Goal: Information Seeking & Learning: Learn about a topic

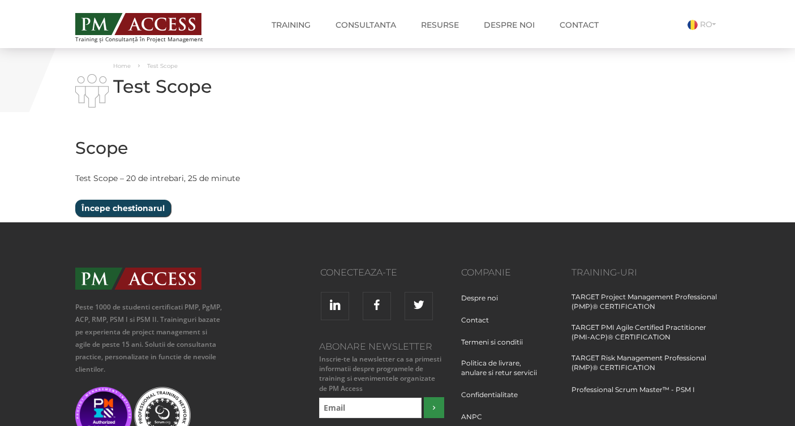
click at [139, 211] on input "Începe chestionarul" at bounding box center [123, 208] width 96 height 17
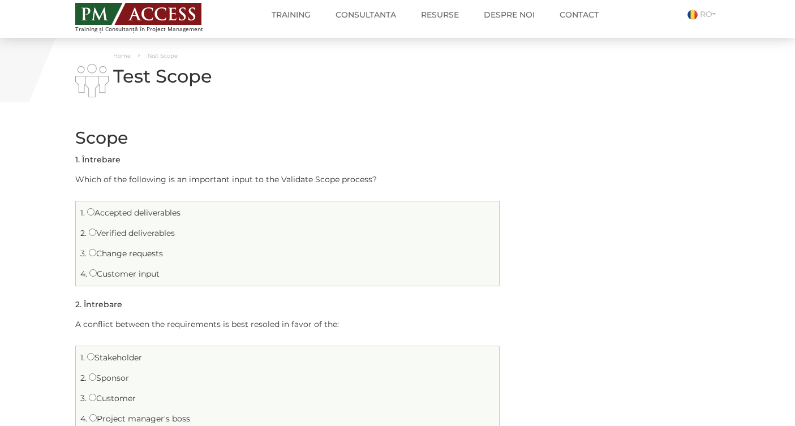
scroll to position [11, 0]
click at [91, 212] on input "Accepted deliverables" at bounding box center [90, 211] width 7 height 7
radio input "true"
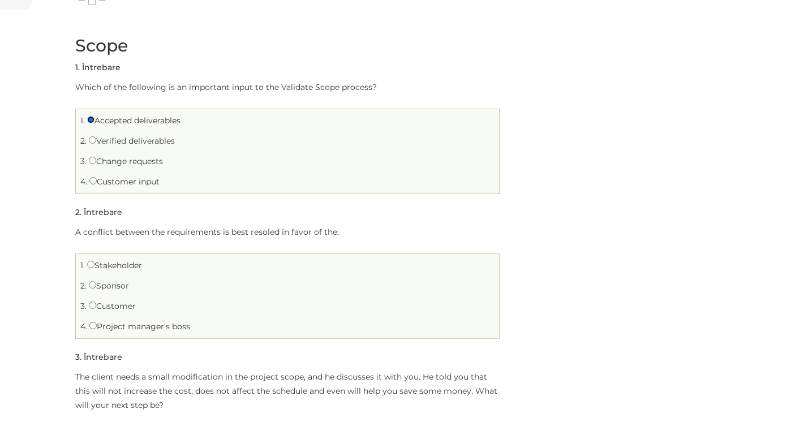
scroll to position [175, 0]
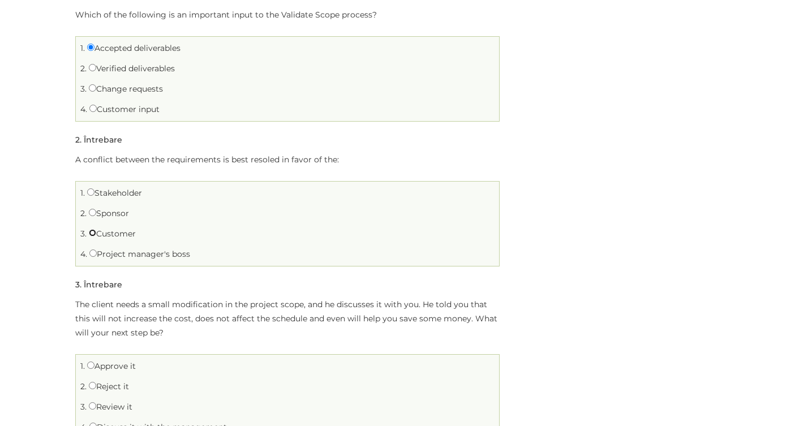
click at [91, 233] on input "Customer" at bounding box center [92, 232] width 7 height 7
radio input "true"
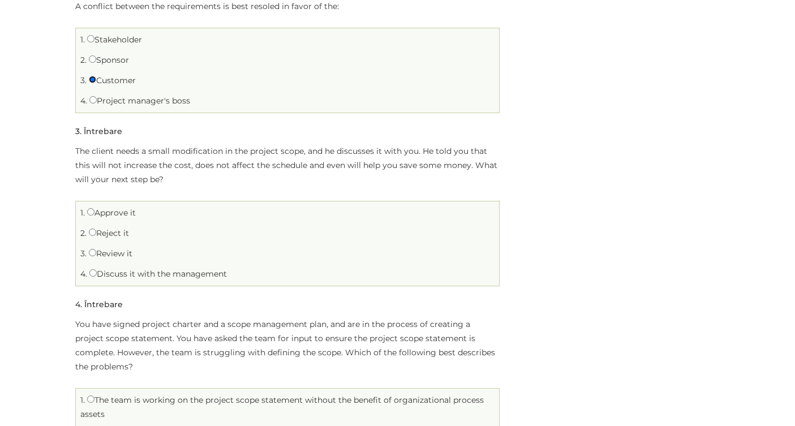
scroll to position [331, 0]
click at [90, 272] on input "Discuss it with the management" at bounding box center [92, 270] width 7 height 7
radio input "true"
click at [92, 252] on input "Review it" at bounding box center [92, 250] width 7 height 7
radio input "true"
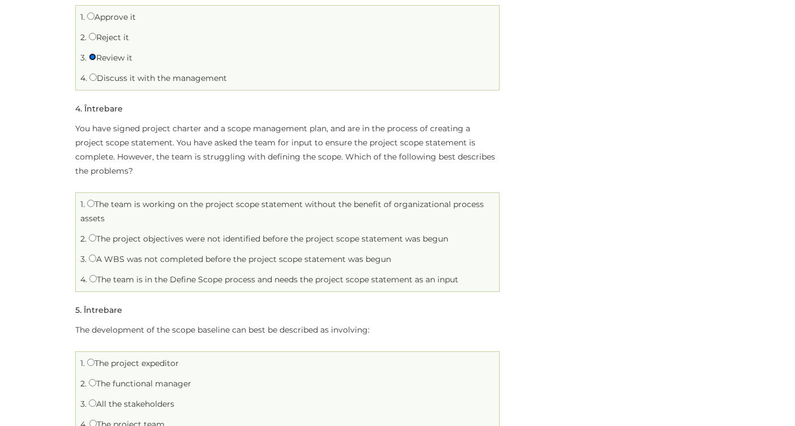
scroll to position [525, 0]
click at [90, 239] on input "The project objectives were not identified before the project scope statement w…" at bounding box center [92, 237] width 7 height 7
radio input "true"
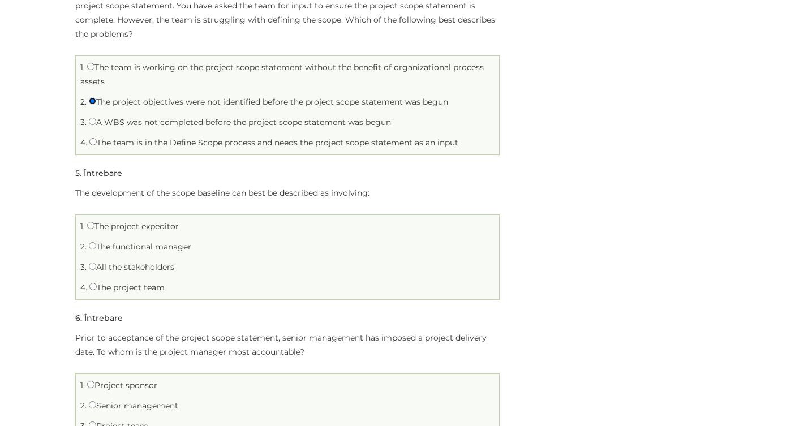
scroll to position [667, 0]
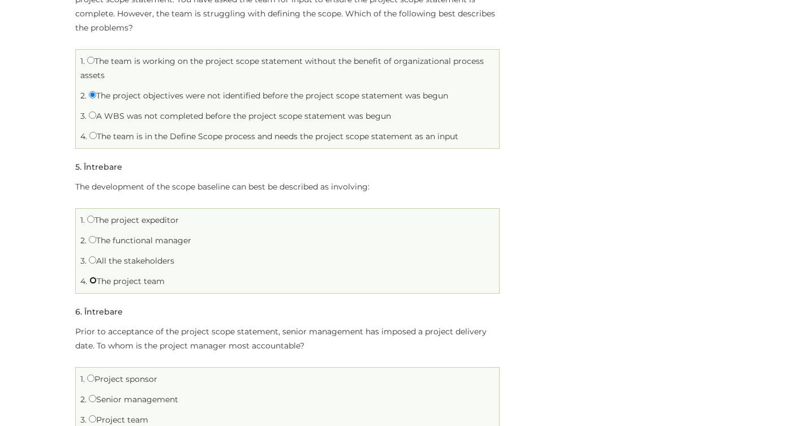
click at [95, 281] on input "The project team" at bounding box center [92, 280] width 7 height 7
radio input "true"
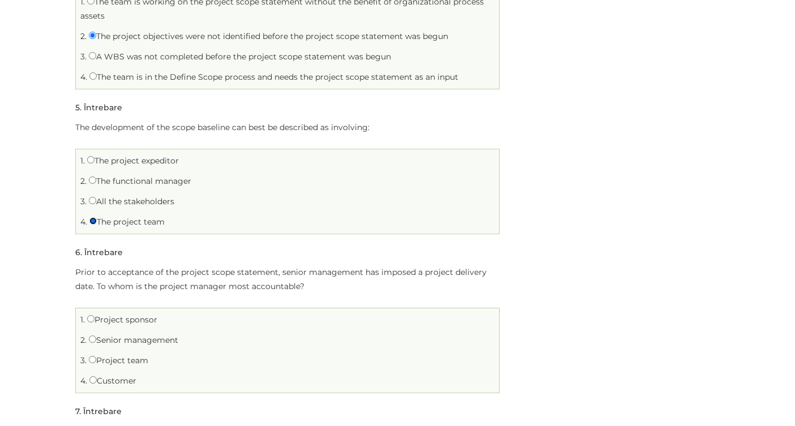
scroll to position [727, 0]
click at [93, 199] on input "All the stakeholders" at bounding box center [92, 199] width 7 height 7
radio input "true"
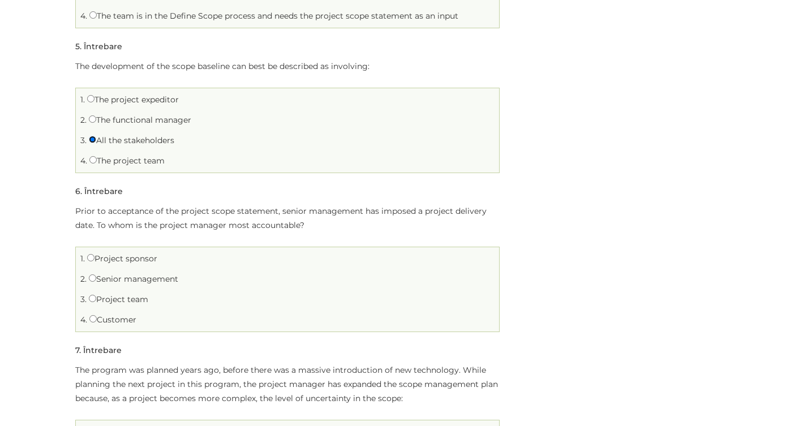
scroll to position [800, 0]
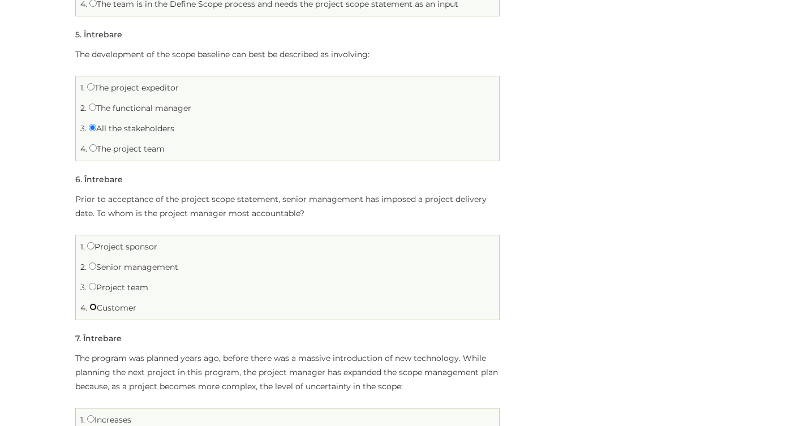
click at [92, 305] on input "Customer" at bounding box center [92, 306] width 7 height 7
radio input "true"
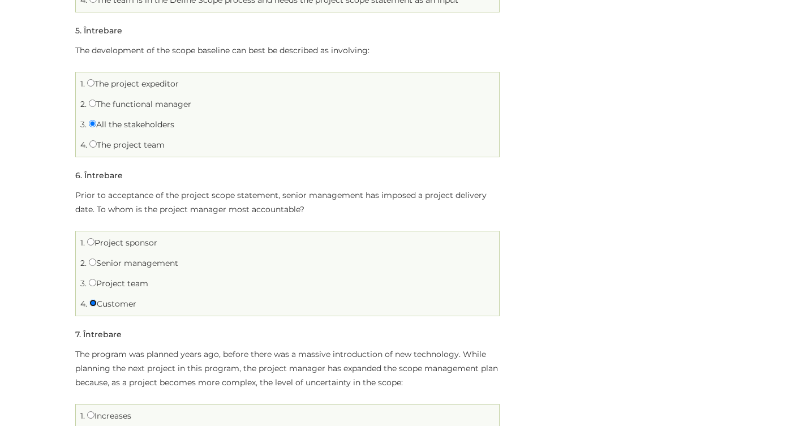
scroll to position [804, 0]
click at [89, 239] on input "Project sponsor" at bounding box center [90, 241] width 7 height 7
radio input "true"
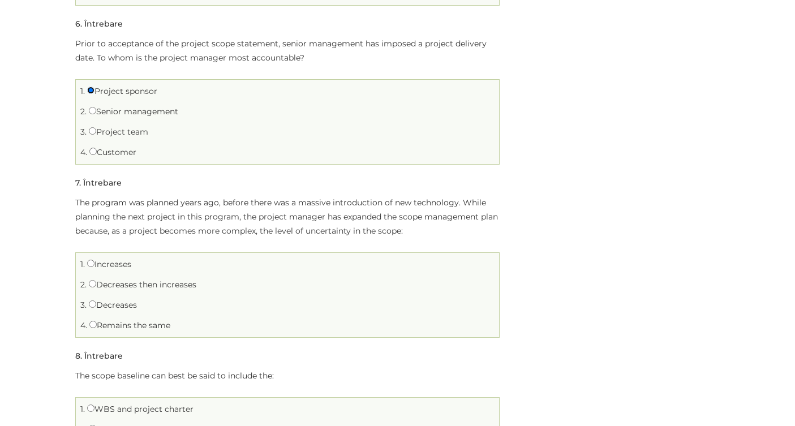
scroll to position [1013, 0]
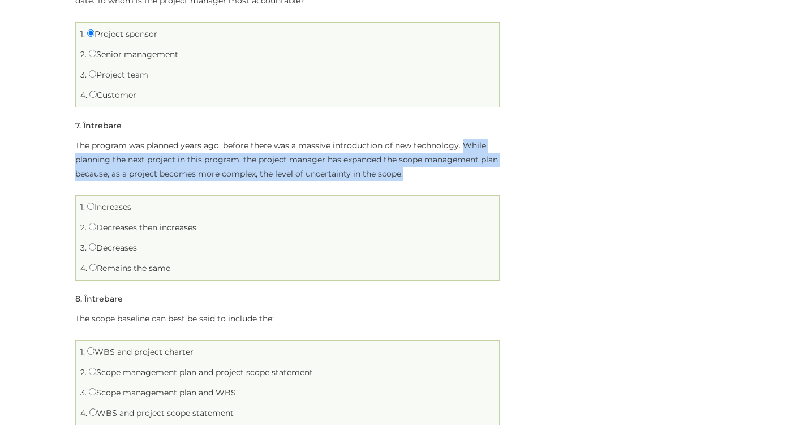
drag, startPoint x: 460, startPoint y: 145, endPoint x: 459, endPoint y: 174, distance: 28.9
click at [459, 174] on p "The program was planned years ago, before there was a massive introduction of n…" at bounding box center [287, 160] width 425 height 42
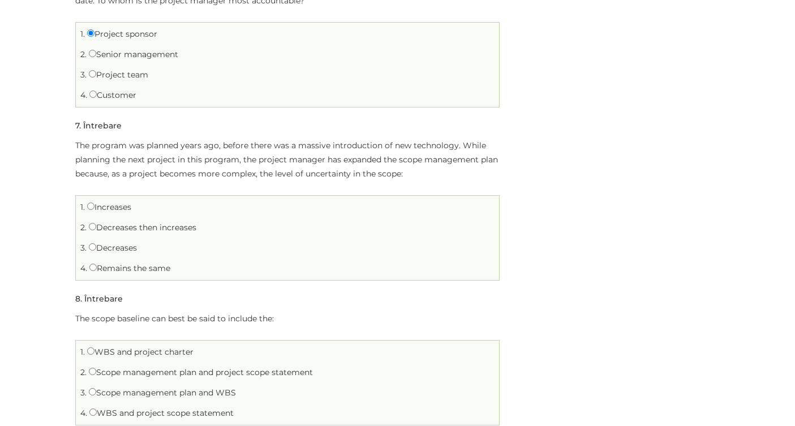
click at [418, 212] on li "1. Increases" at bounding box center [288, 208] width 418 height 18
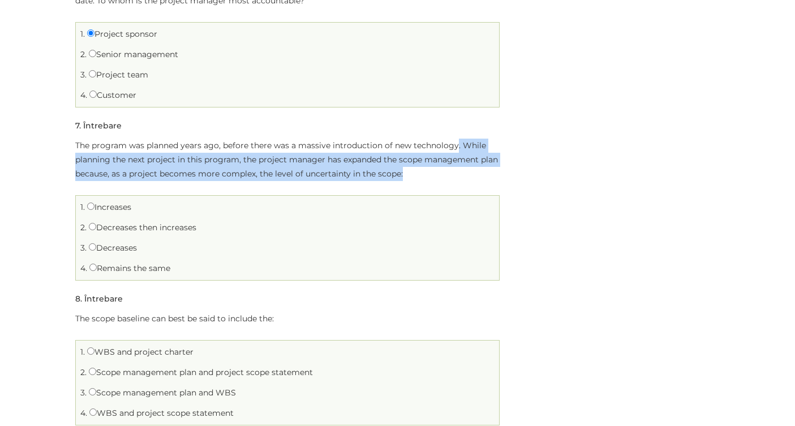
drag, startPoint x: 455, startPoint y: 145, endPoint x: 455, endPoint y: 169, distance: 24.3
click at [455, 169] on p "The program was planned years ago, before there was a massive introduction of n…" at bounding box center [287, 160] width 425 height 42
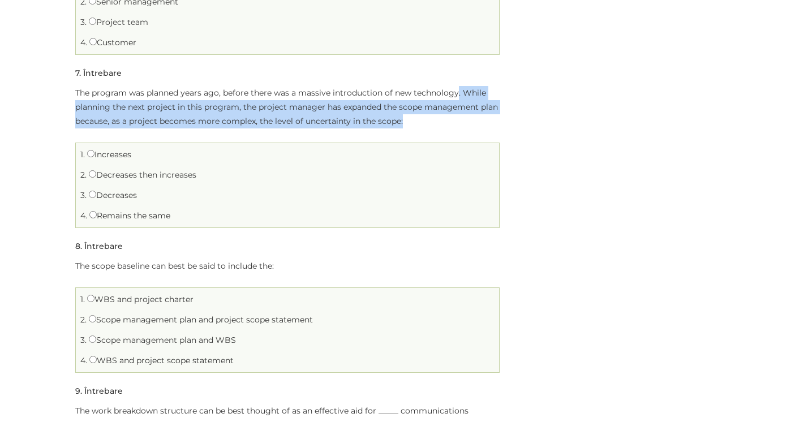
scroll to position [1081, 0]
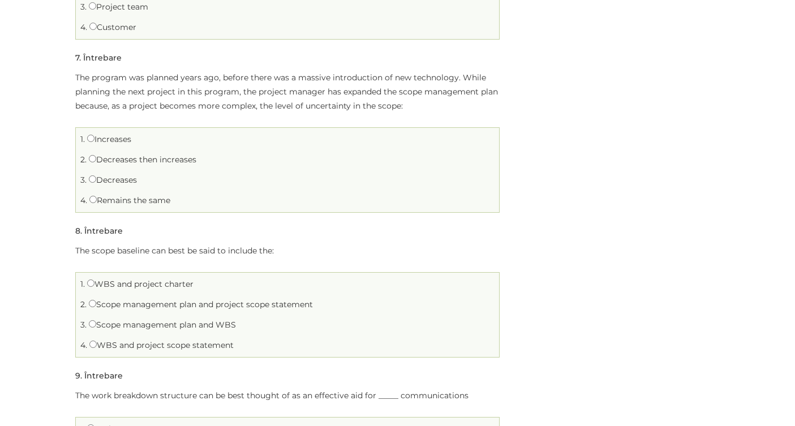
click at [126, 143] on label "Increases" at bounding box center [109, 139] width 44 height 10
click at [95, 142] on input "Increases" at bounding box center [90, 138] width 7 height 7
radio input "true"
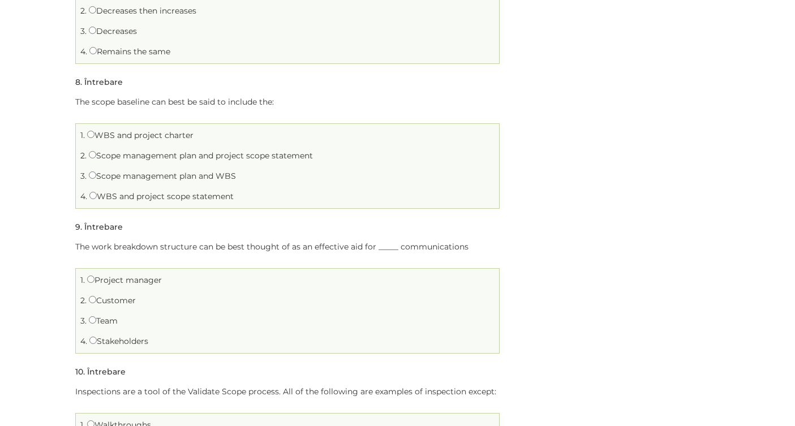
scroll to position [1211, 0]
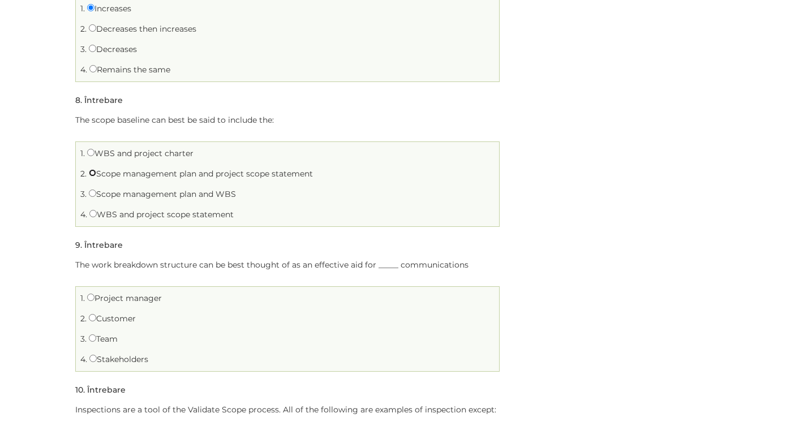
click at [91, 176] on input "Scope management plan and project scope statement" at bounding box center [92, 172] width 7 height 7
radio input "true"
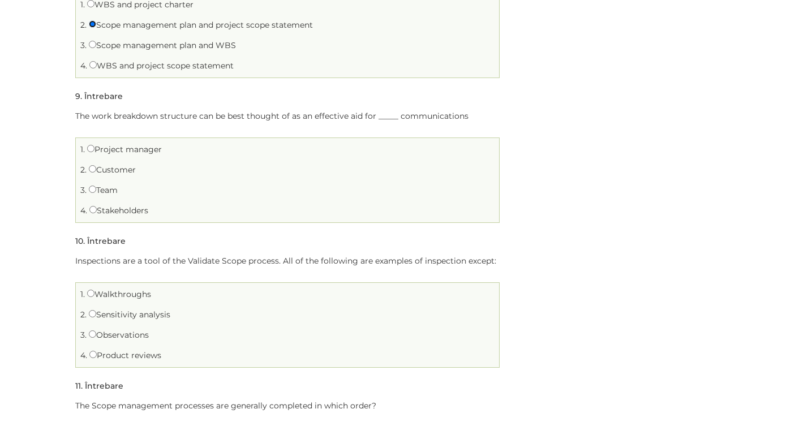
scroll to position [1369, 0]
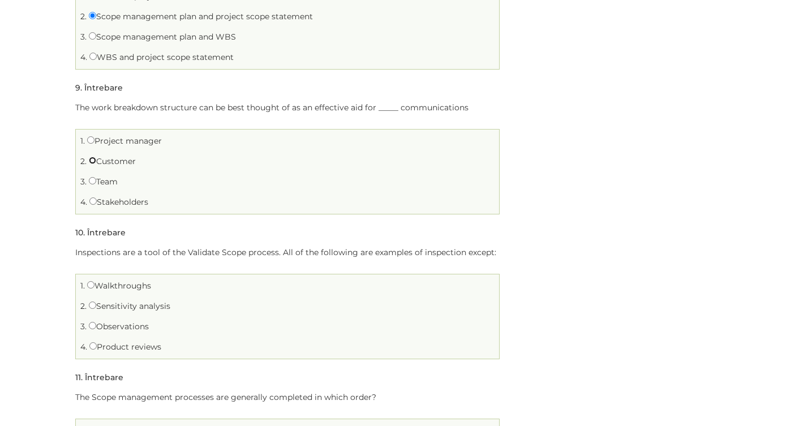
click at [93, 161] on input "Customer" at bounding box center [92, 160] width 7 height 7
radio input "true"
click at [96, 203] on label "Stakeholders" at bounding box center [118, 202] width 59 height 10
click at [96, 203] on input "Stakeholders" at bounding box center [92, 201] width 7 height 7
radio input "true"
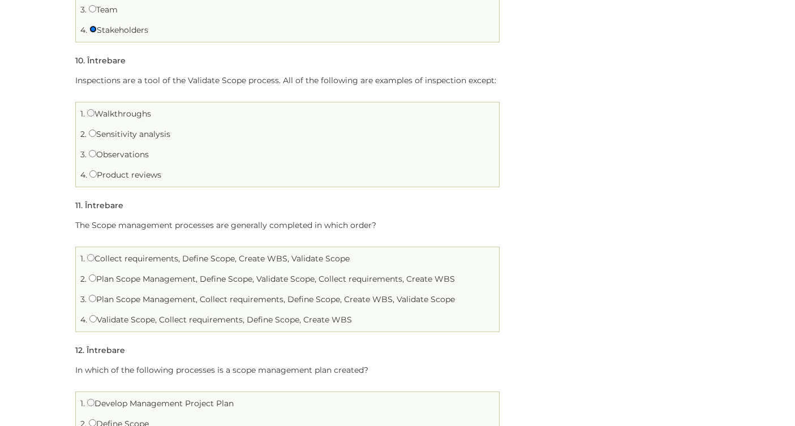
scroll to position [1544, 0]
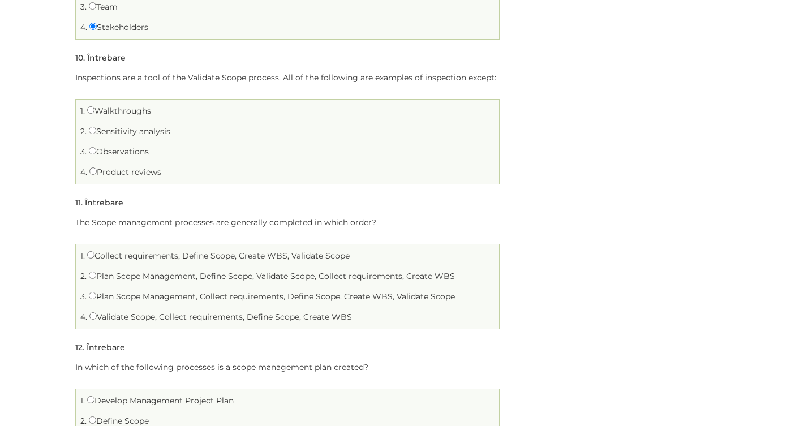
click at [104, 151] on label "Observations" at bounding box center [119, 152] width 60 height 10
click at [96, 151] on input "Observations" at bounding box center [92, 150] width 7 height 7
radio input "true"
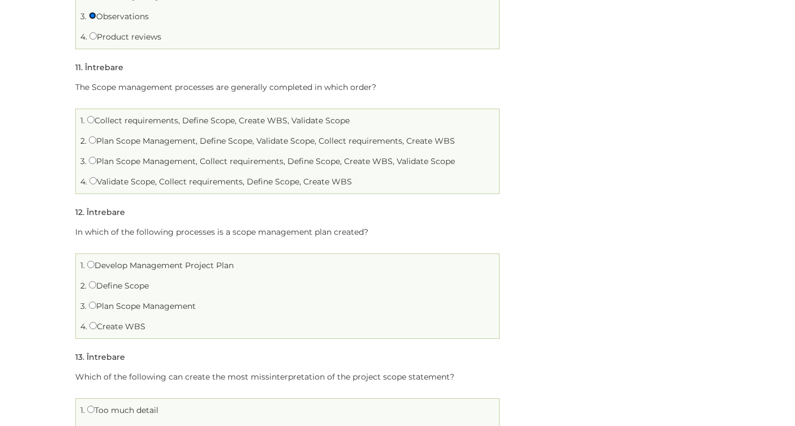
scroll to position [1679, 0]
click at [93, 160] on input "Plan Scope Management, Collect requirements, Define Scope, Create WBS, Validate…" at bounding box center [92, 159] width 7 height 7
radio input "true"
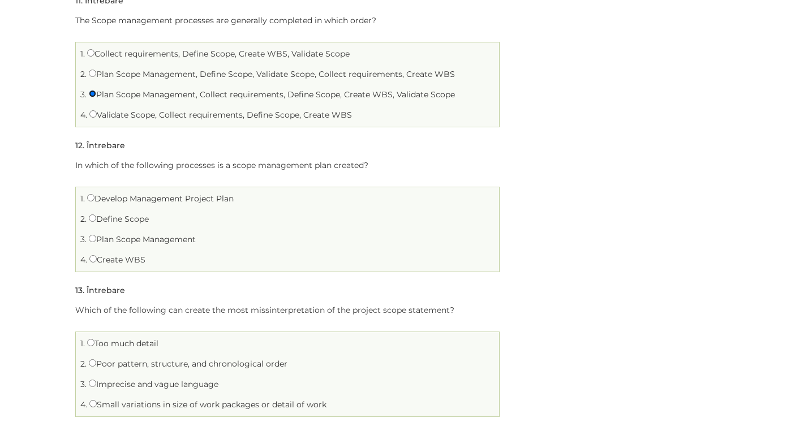
scroll to position [1748, 0]
click at [95, 237] on input "Plan Scope Management" at bounding box center [92, 236] width 7 height 7
radio input "true"
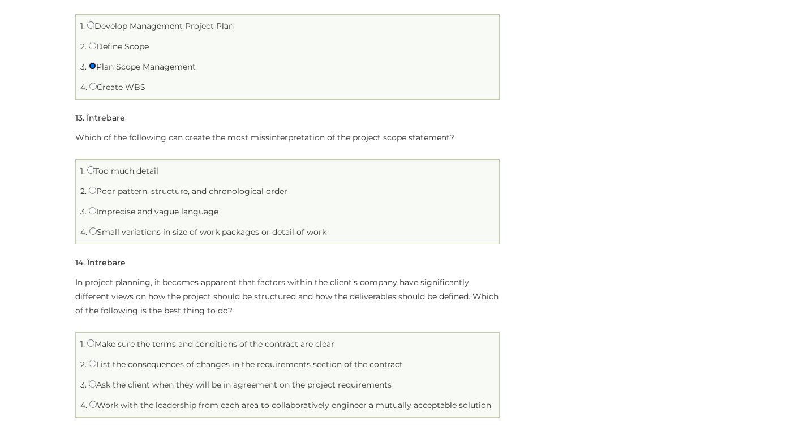
scroll to position [1919, 0]
click at [91, 170] on input "Too much detail" at bounding box center [90, 168] width 7 height 7
radio input "true"
click at [92, 209] on input "Imprecise and vague language" at bounding box center [92, 209] width 7 height 7
radio input "true"
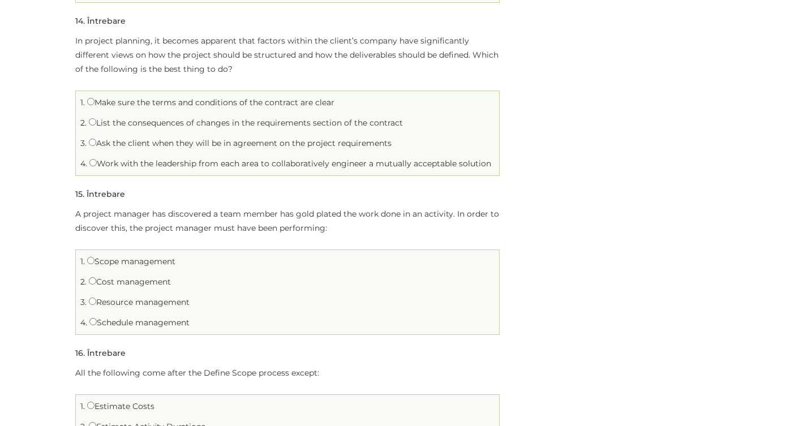
scroll to position [2159, 0]
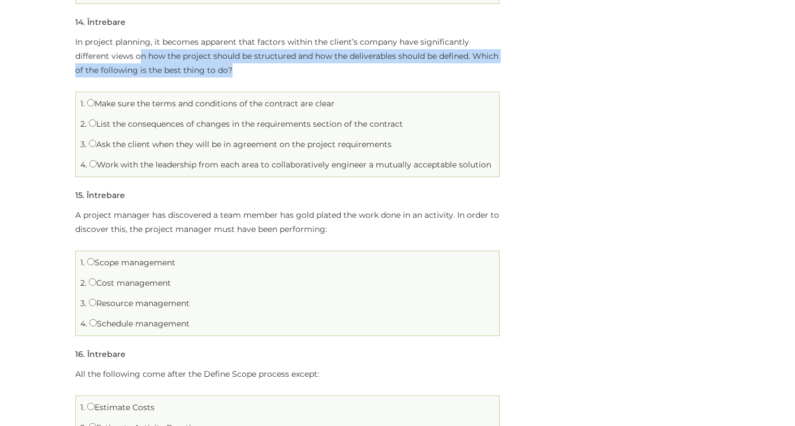
drag, startPoint x: 121, startPoint y: 54, endPoint x: 233, endPoint y: 66, distance: 112.1
click at [233, 66] on p "In project planning, it becomes apparent that factors within the client’s compa…" at bounding box center [287, 56] width 425 height 42
click at [256, 68] on p "In project planning, it becomes apparent that factors within the client’s compa…" at bounding box center [287, 56] width 425 height 42
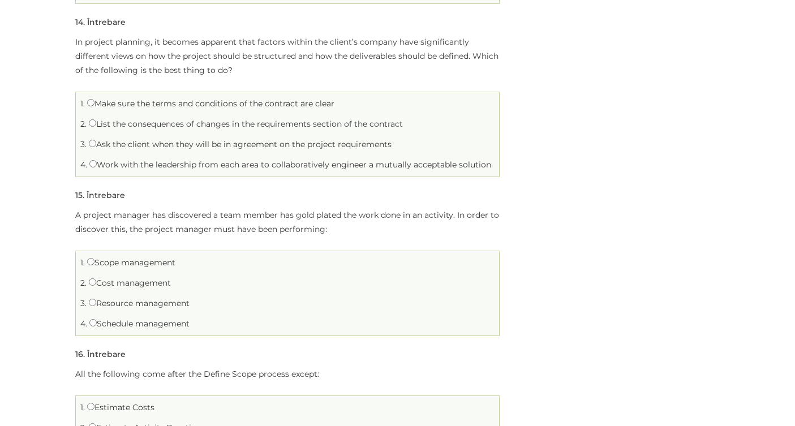
click at [182, 169] on label "Work with the leadership from each area to collaboratively engineer a mutually …" at bounding box center [290, 165] width 402 height 10
click at [97, 168] on input "Work with the leadership from each area to collaboratively engineer a mutually …" at bounding box center [92, 163] width 7 height 7
radio input "true"
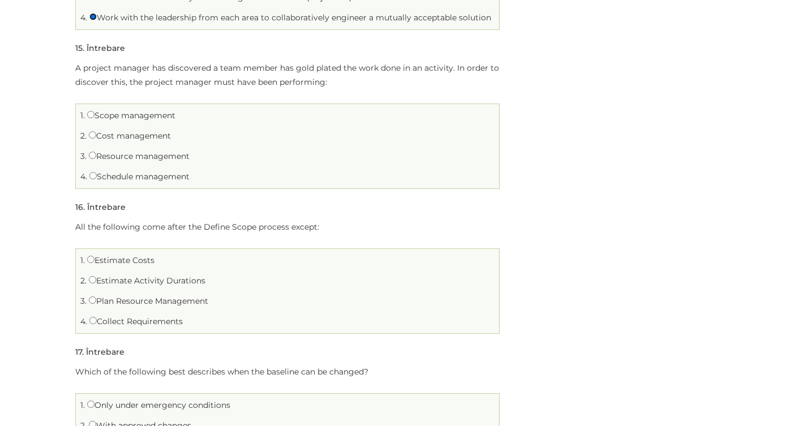
scroll to position [2308, 0]
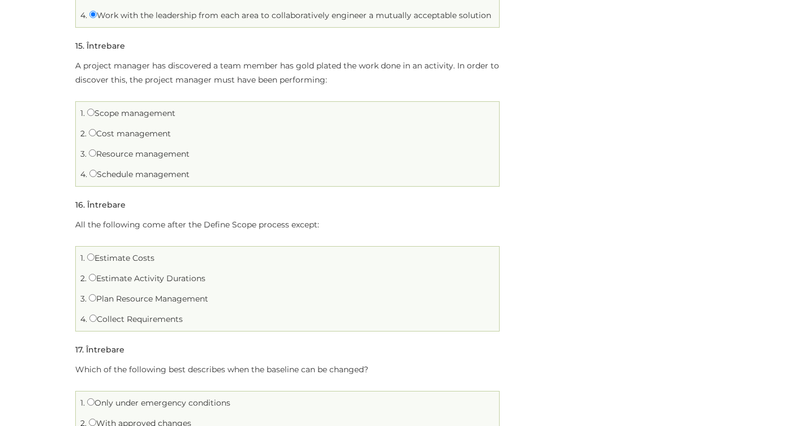
click at [93, 114] on label "Scope management" at bounding box center [131, 113] width 88 height 10
click at [93, 114] on input "Scope management" at bounding box center [90, 112] width 7 height 7
radio input "true"
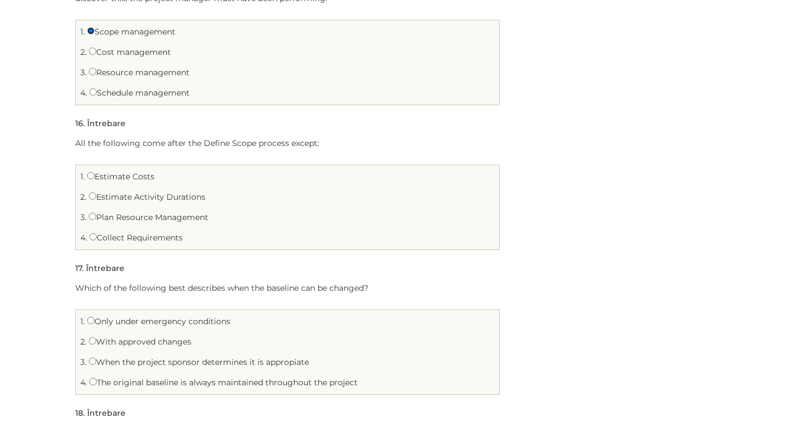
scroll to position [2392, 0]
click at [169, 237] on label "Collect Requirements" at bounding box center [135, 235] width 93 height 10
click at [97, 237] on input "Collect Requirements" at bounding box center [92, 234] width 7 height 7
radio input "true"
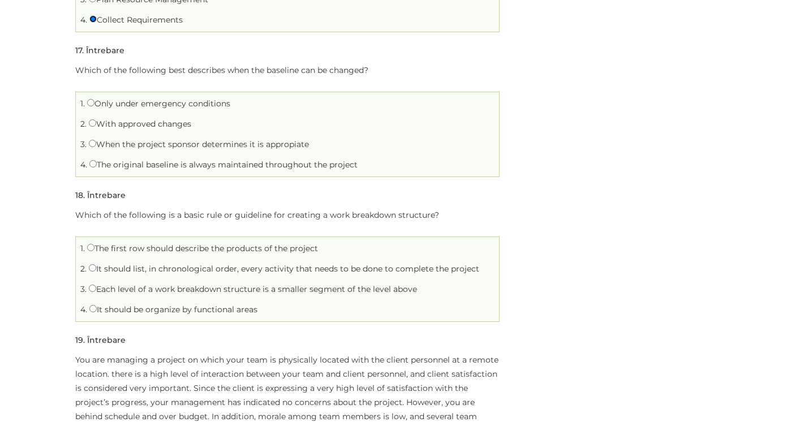
scroll to position [2592, 0]
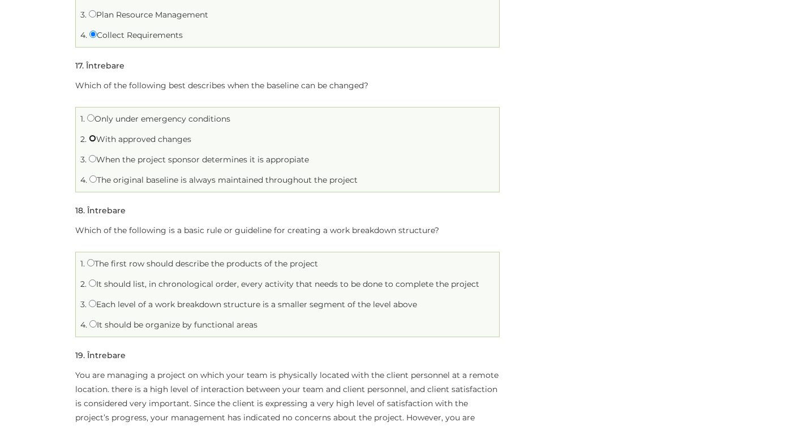
click at [91, 137] on input "With approved changes" at bounding box center [92, 138] width 7 height 7
radio input "true"
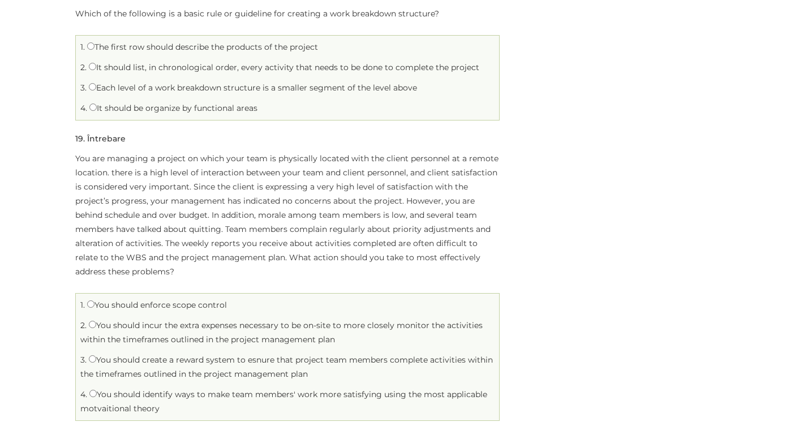
scroll to position [2810, 0]
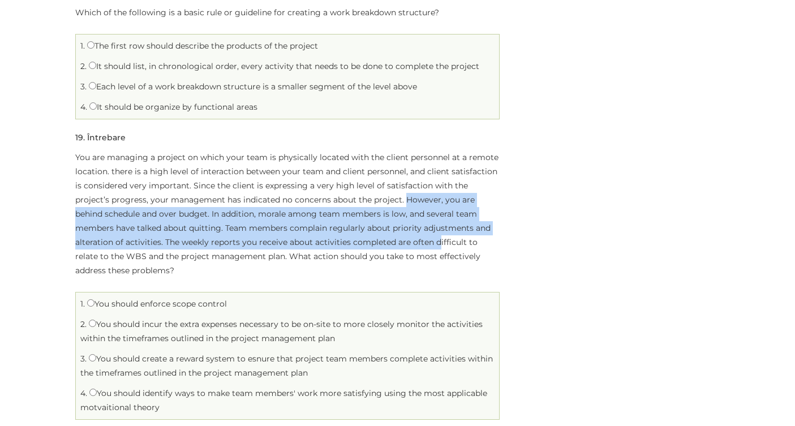
drag, startPoint x: 372, startPoint y: 200, endPoint x: 373, endPoint y: 236, distance: 35.7
click at [373, 236] on p "You are managing a project on which your team is physically located with the cl…" at bounding box center [287, 214] width 425 height 127
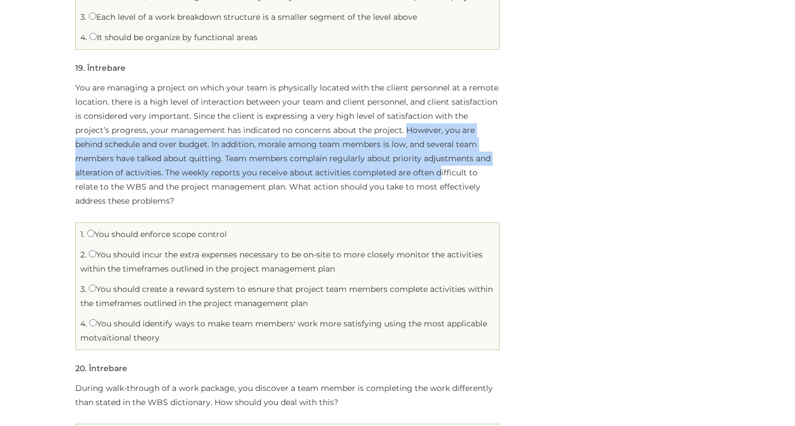
scroll to position [2875, 0]
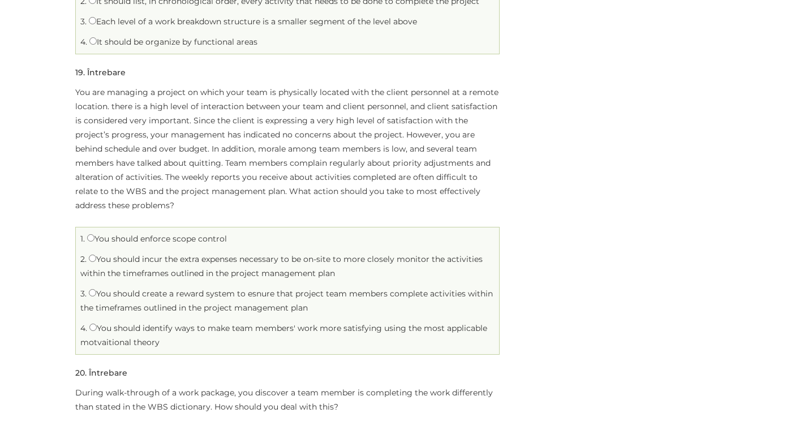
click at [368, 188] on p "You are managing a project on which your team is physically located with the cl…" at bounding box center [287, 148] width 425 height 127
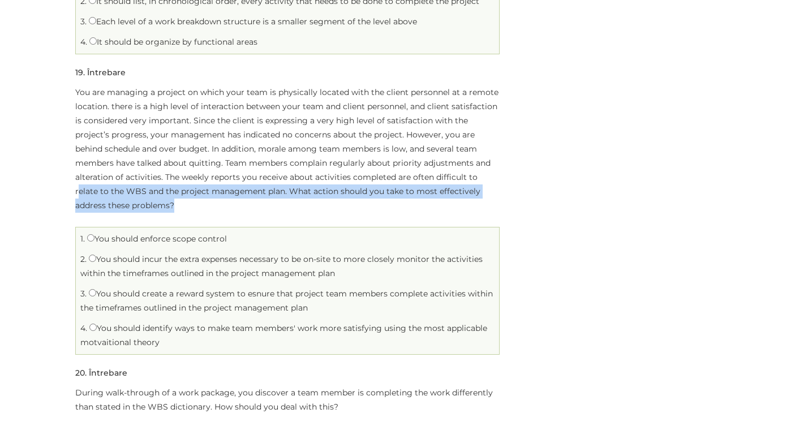
drag, startPoint x: 415, startPoint y: 175, endPoint x: 498, endPoint y: 192, distance: 83.9
click at [498, 192] on p "You are managing a project on which your team is physically located with the cl…" at bounding box center [287, 148] width 425 height 127
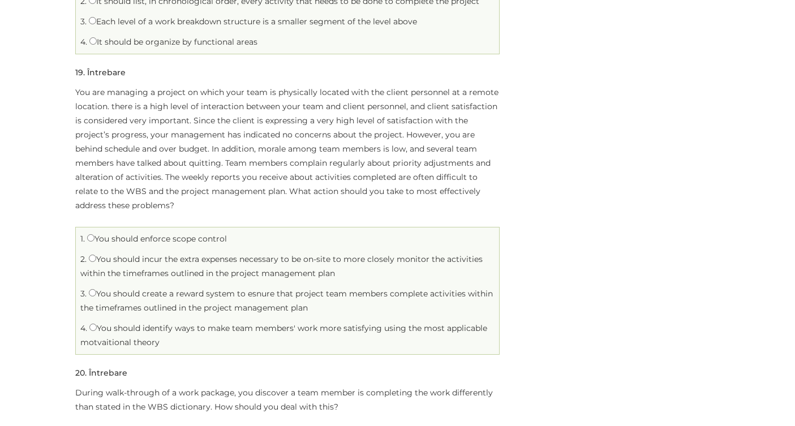
click at [95, 254] on label "You should incur the extra expenses necessary to be on-site to more closely mon…" at bounding box center [281, 266] width 402 height 24
click at [95, 255] on input "You should incur the extra expenses necessary to be on-site to more closely mon…" at bounding box center [92, 258] width 7 height 7
radio input "true"
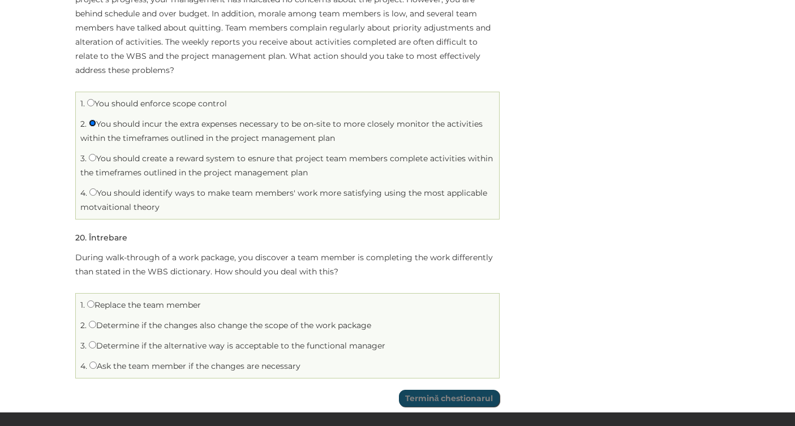
scroll to position [3014, 0]
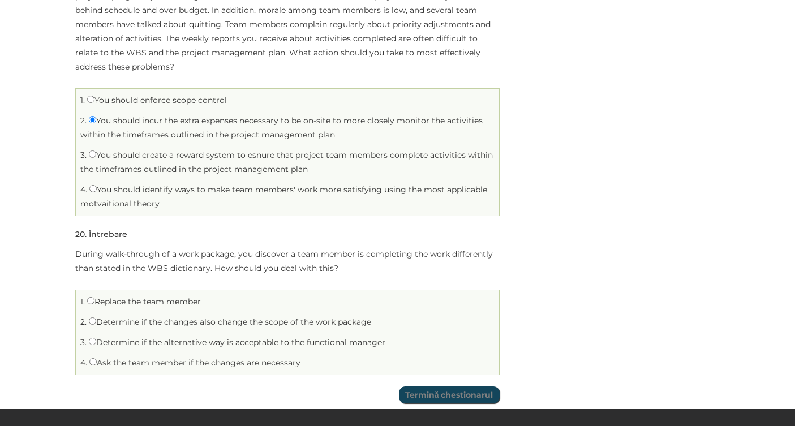
click at [126, 317] on label "Determine if the changes also change the scope of the work package" at bounding box center [230, 322] width 282 height 10
click at [96, 318] on input "Determine if the changes also change the scope of the work package" at bounding box center [92, 321] width 7 height 7
radio input "true"
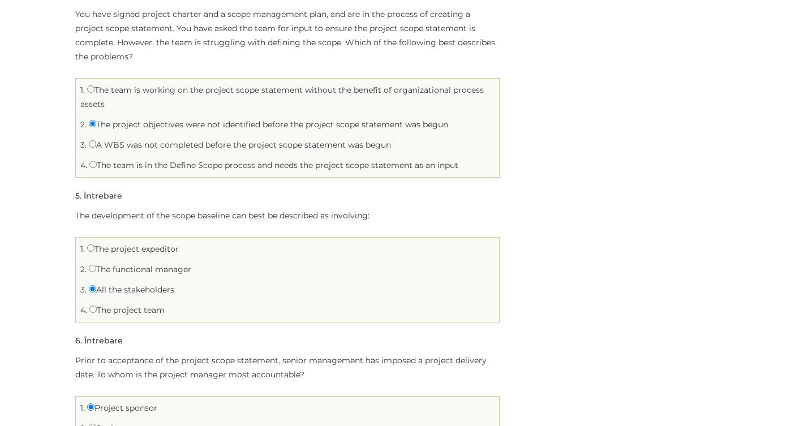
scroll to position [641, 0]
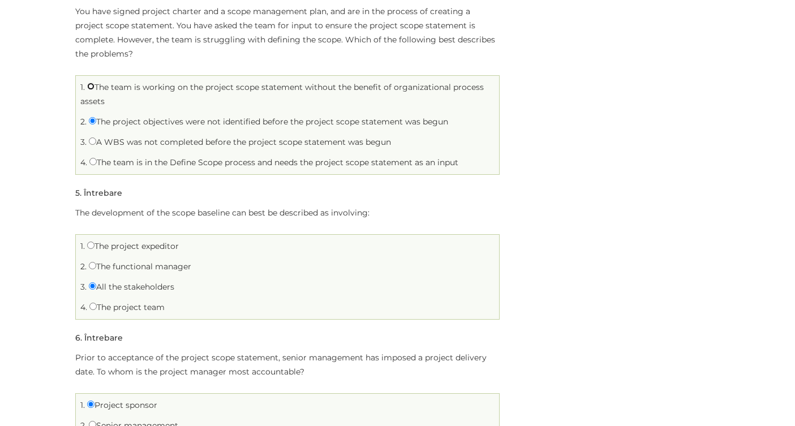
click at [91, 87] on input "The team is working on the project scope statement without the benefit of organ…" at bounding box center [90, 86] width 7 height 7
radio input "true"
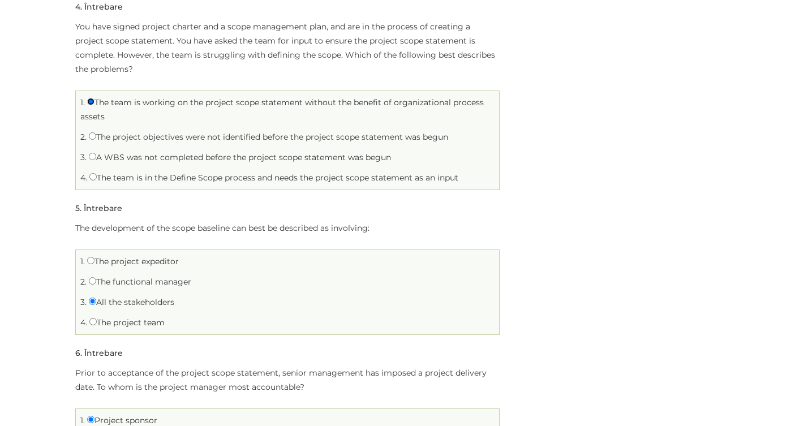
scroll to position [637, 0]
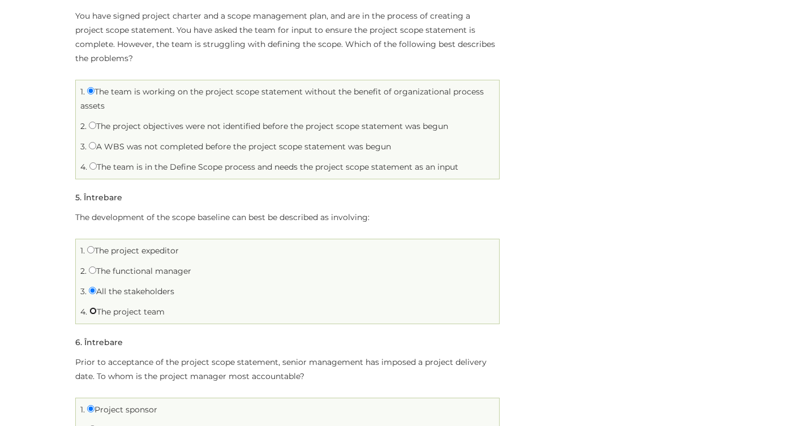
click at [93, 313] on input "The project team" at bounding box center [92, 310] width 7 height 7
radio input "true"
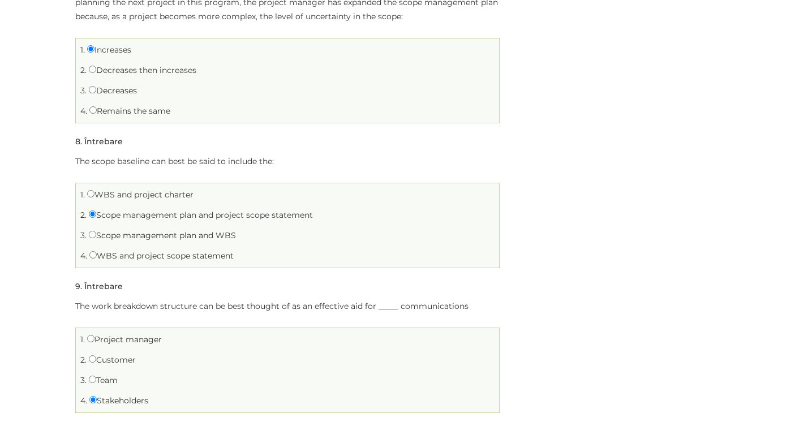
scroll to position [1171, 0]
click at [94, 254] on input "WBS and project scope statement" at bounding box center [92, 254] width 7 height 7
radio input "true"
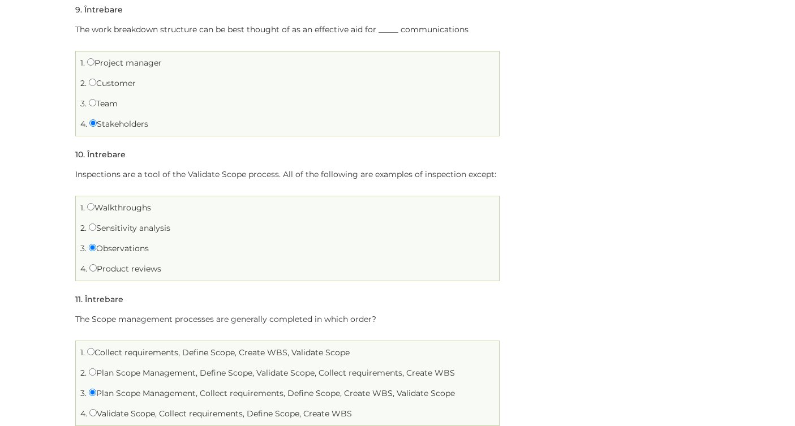
scroll to position [1444, 0]
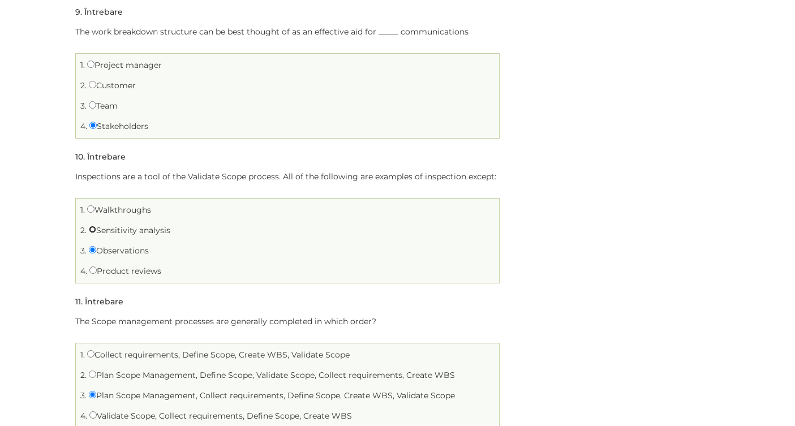
click at [92, 230] on input "Sensitivity analysis" at bounding box center [92, 229] width 7 height 7
radio input "true"
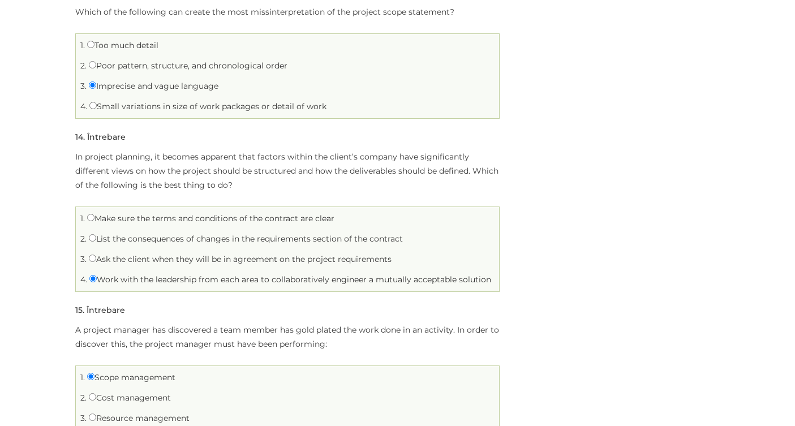
scroll to position [2057, 0]
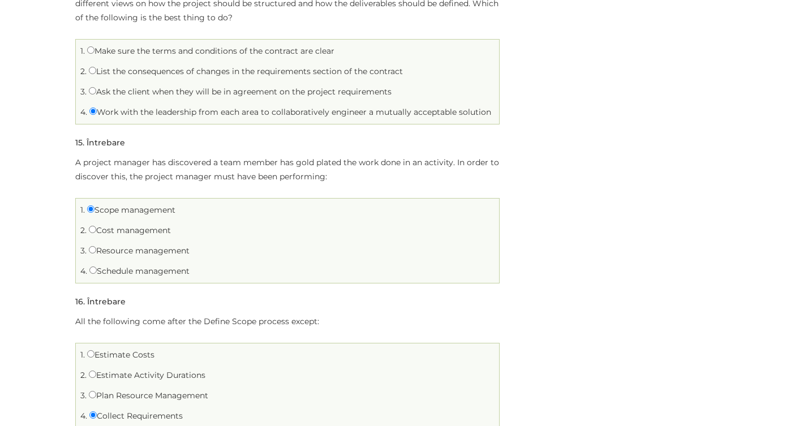
scroll to position [2250, 0]
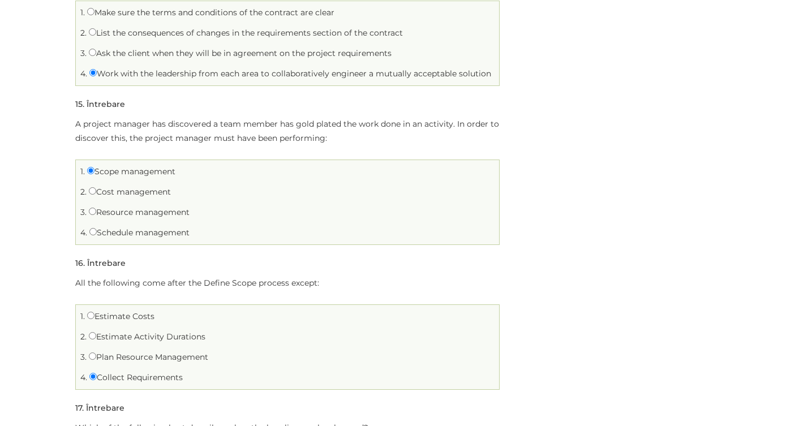
click at [102, 218] on li "3. Resource management" at bounding box center [288, 213] width 418 height 18
click at [91, 212] on input "Resource management" at bounding box center [92, 211] width 7 height 7
radio input "true"
click at [95, 169] on label "Scope management" at bounding box center [131, 171] width 88 height 10
click at [95, 169] on input "Scope management" at bounding box center [90, 170] width 7 height 7
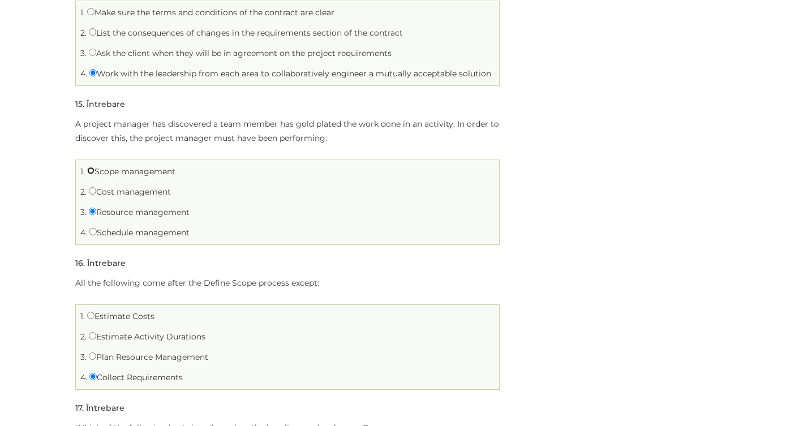
radio input "true"
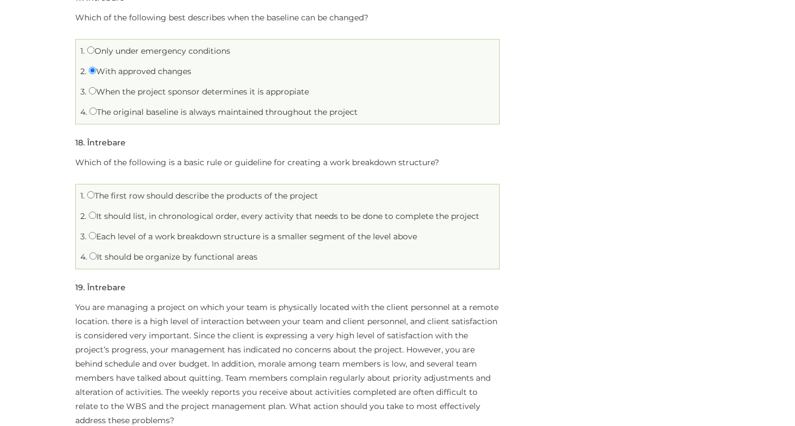
scroll to position [2663, 0]
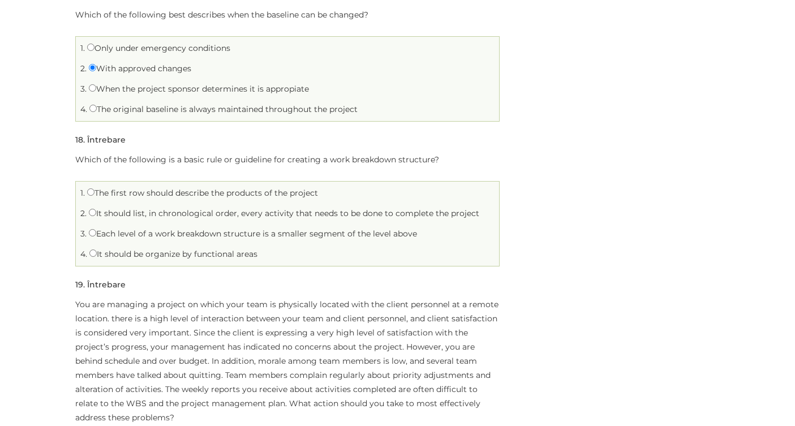
click at [97, 234] on label "Each level of a work breakdown structure is a smaller segment of the level above" at bounding box center [253, 234] width 328 height 10
click at [96, 234] on input "Each level of a work breakdown structure is a smaller segment of the level above" at bounding box center [92, 232] width 7 height 7
radio input "true"
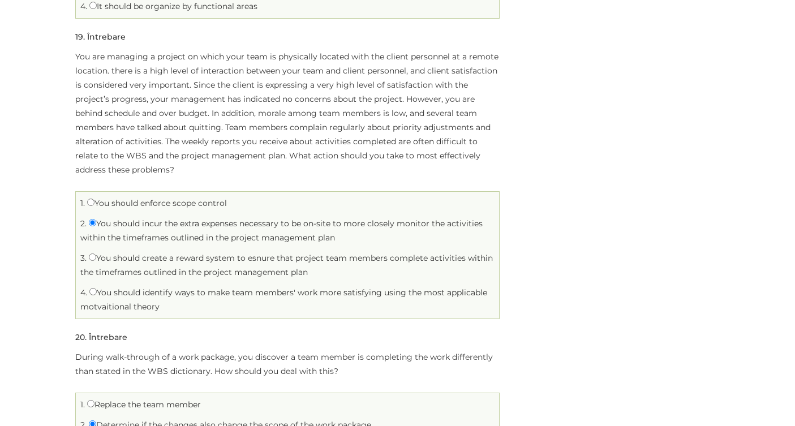
scroll to position [2913, 0]
click at [90, 197] on input "You should enforce scope control" at bounding box center [90, 200] width 7 height 7
radio input "true"
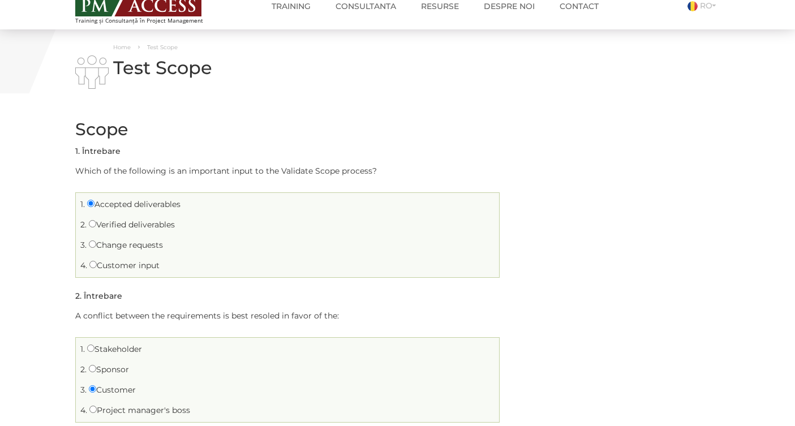
scroll to position [19, 0]
click at [91, 226] on input "Verified deliverables" at bounding box center [92, 223] width 7 height 7
radio input "true"
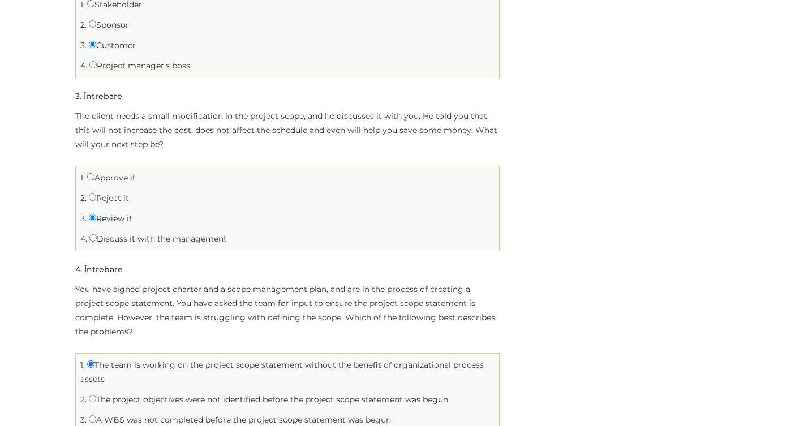
scroll to position [364, 0]
